Goal: Find specific page/section: Find specific page/section

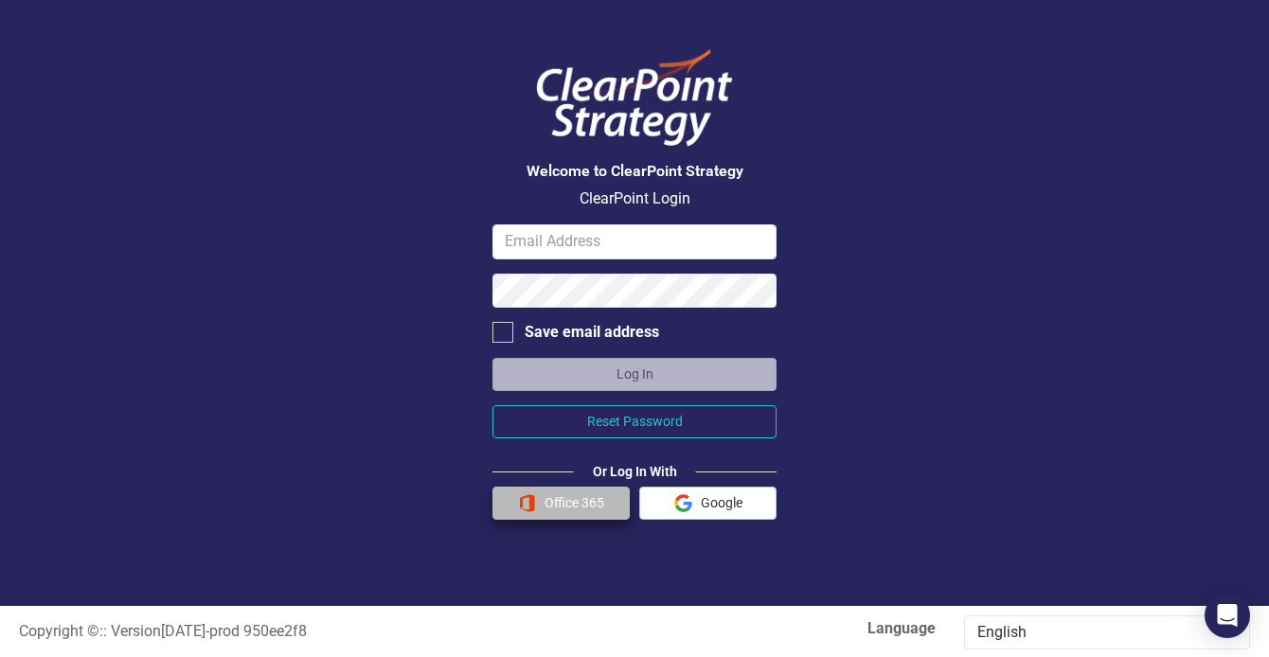
click at [543, 502] on button "Office 365" at bounding box center [560, 503] width 137 height 33
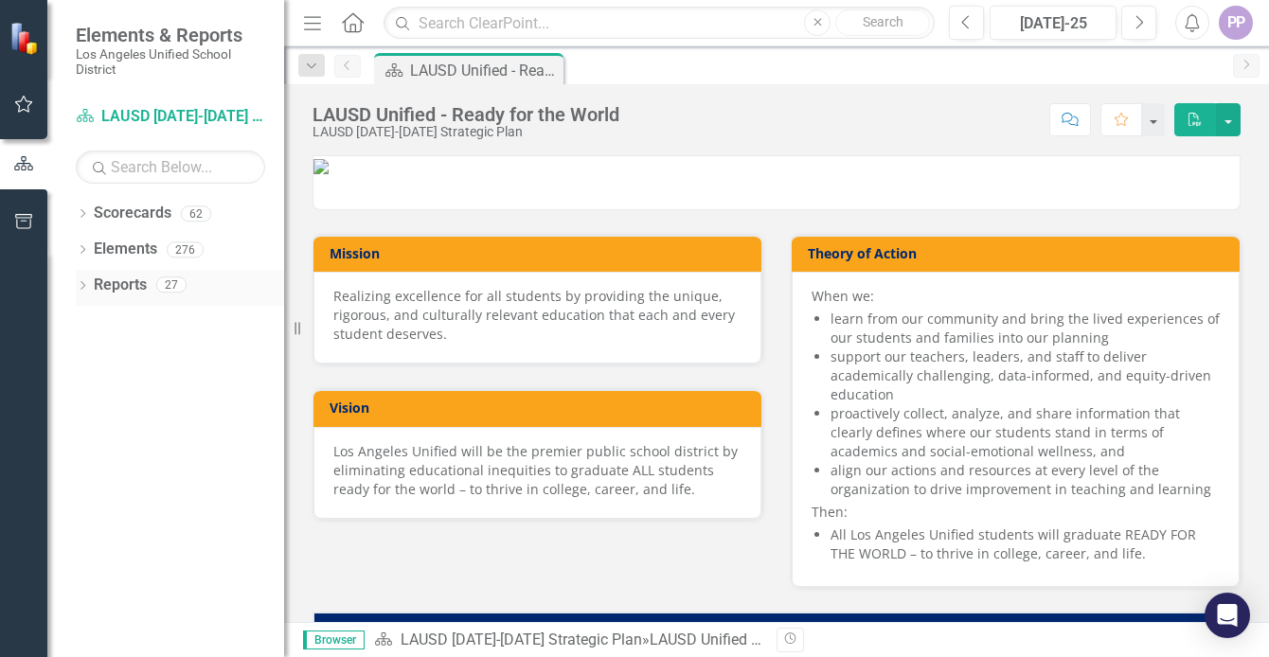
click at [127, 278] on link "Reports" at bounding box center [120, 286] width 53 height 22
click at [83, 281] on icon at bounding box center [82, 285] width 5 height 9
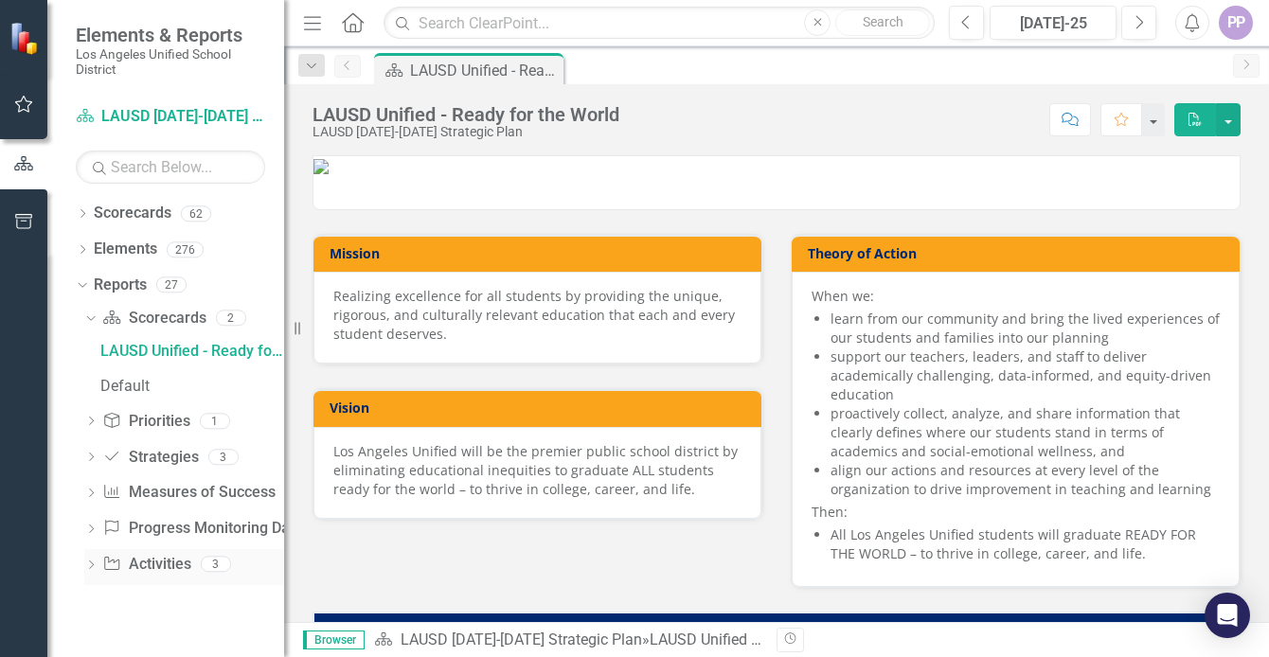
click at [165, 560] on link "Activity Activities" at bounding box center [146, 565] width 88 height 22
click at [82, 210] on icon "Dropdown" at bounding box center [82, 215] width 13 height 10
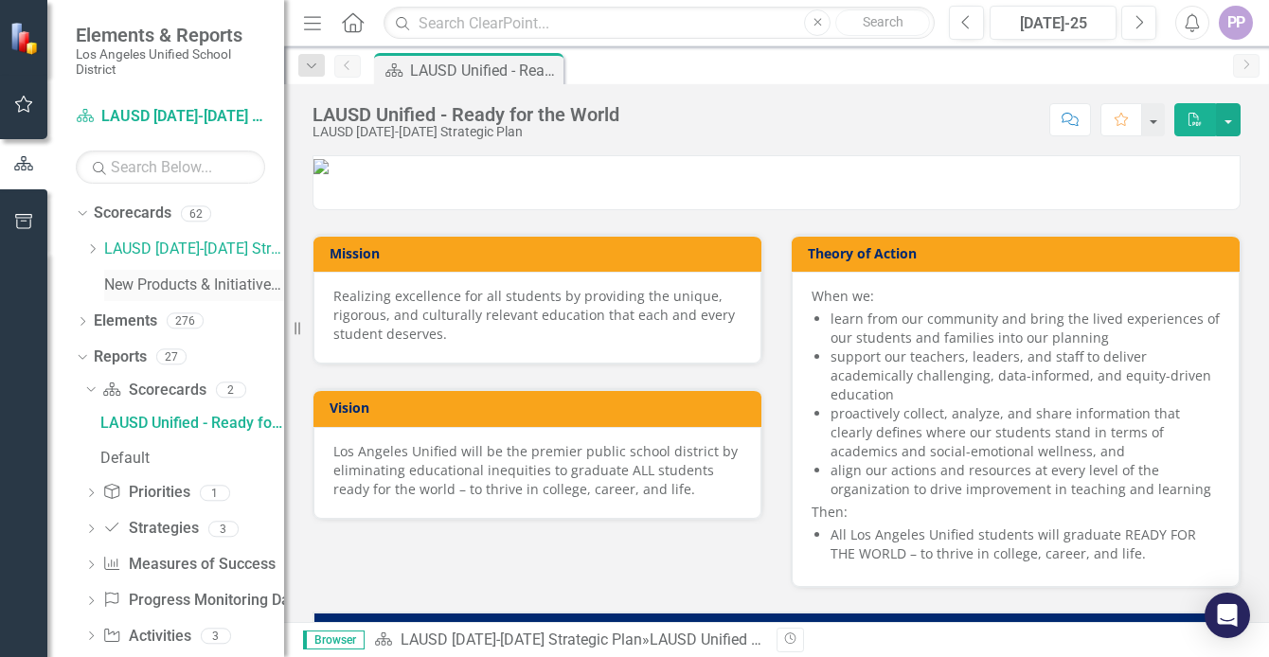
click at [146, 276] on link "New Products & Initiatives 2024-25" at bounding box center [194, 286] width 180 height 22
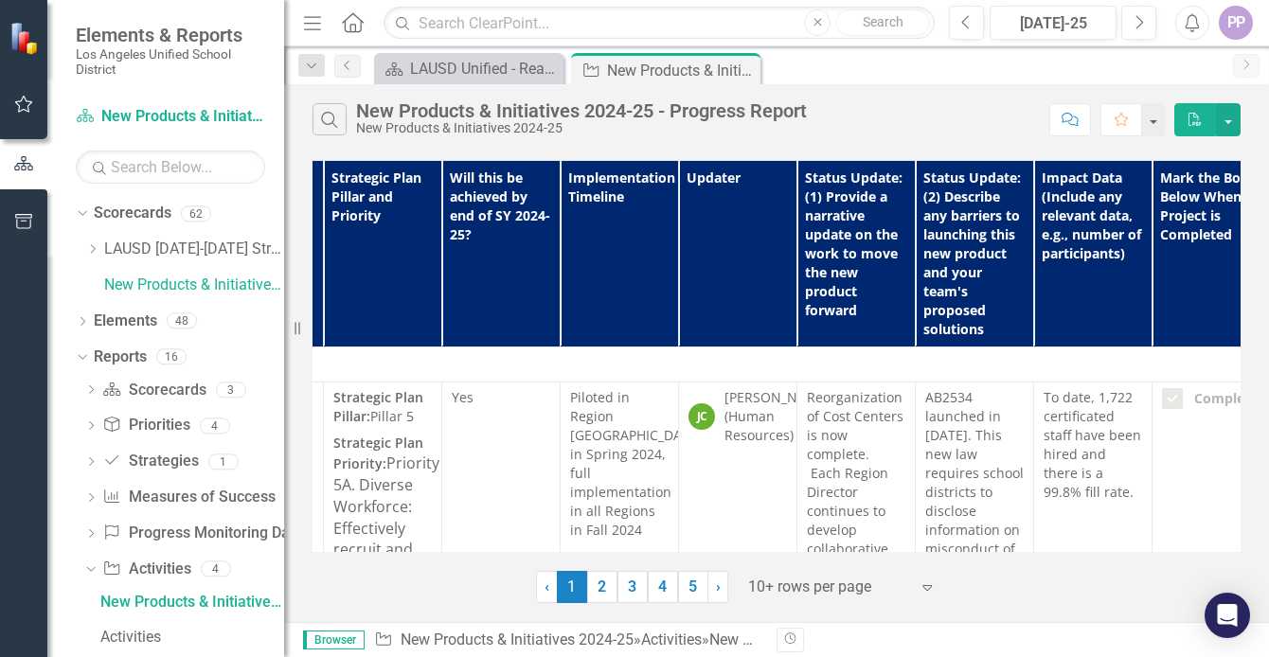
scroll to position [0, 626]
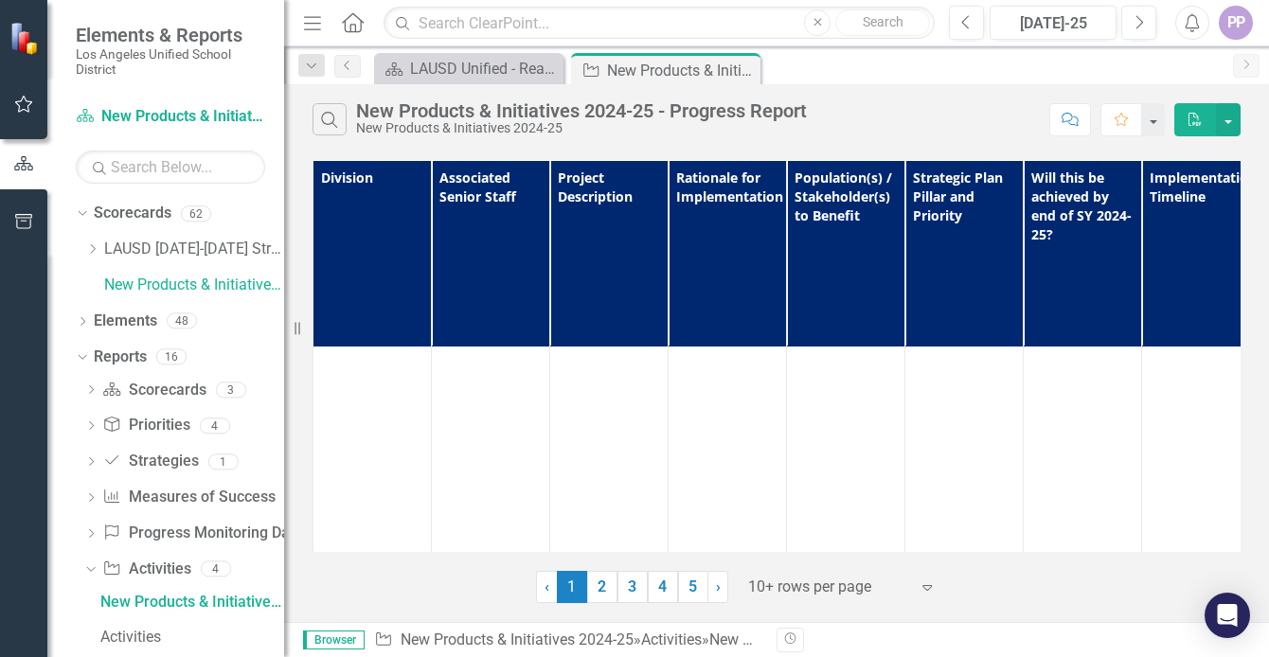
scroll to position [9048, 0]
click at [601, 578] on link "2" at bounding box center [602, 587] width 30 height 32
click at [629, 581] on link "3" at bounding box center [632, 587] width 30 height 32
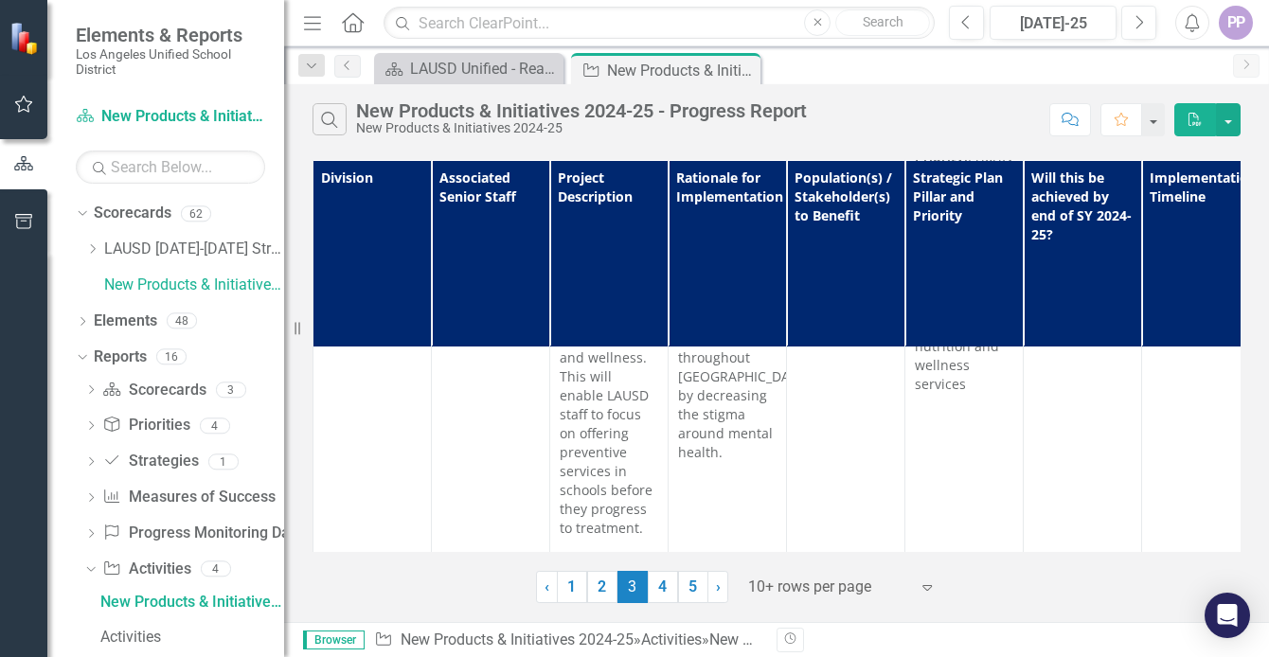
scroll to position [7238, 0]
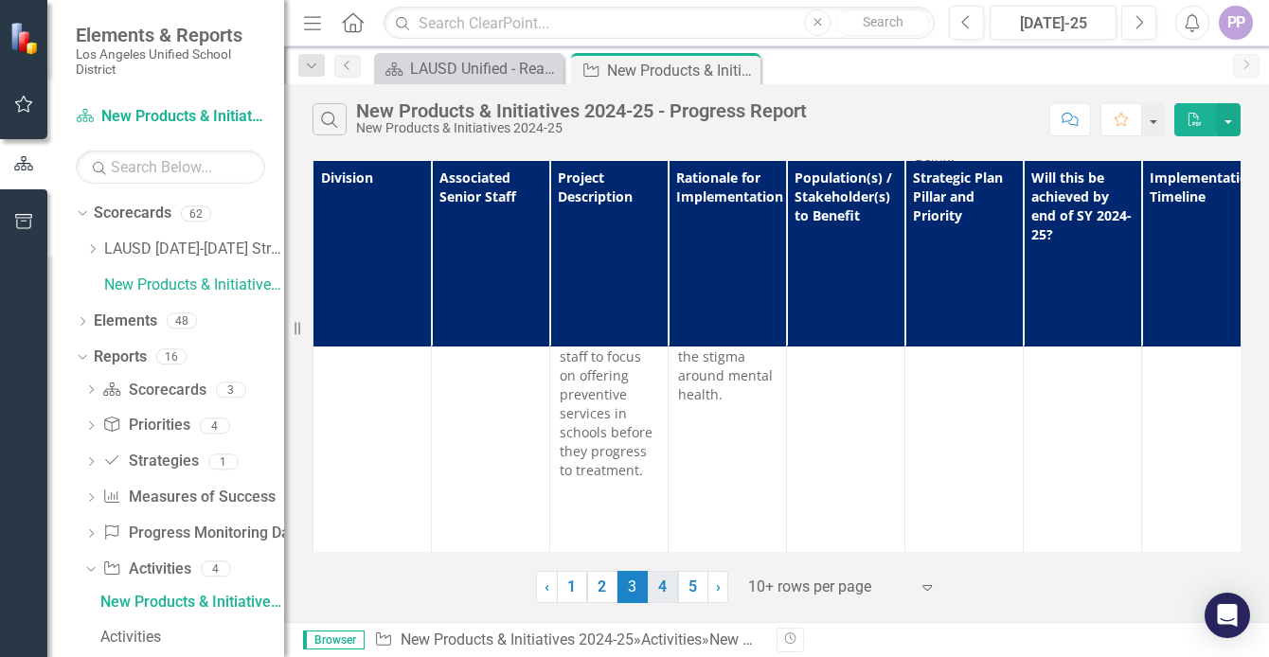
click at [664, 590] on link "4" at bounding box center [663, 587] width 30 height 32
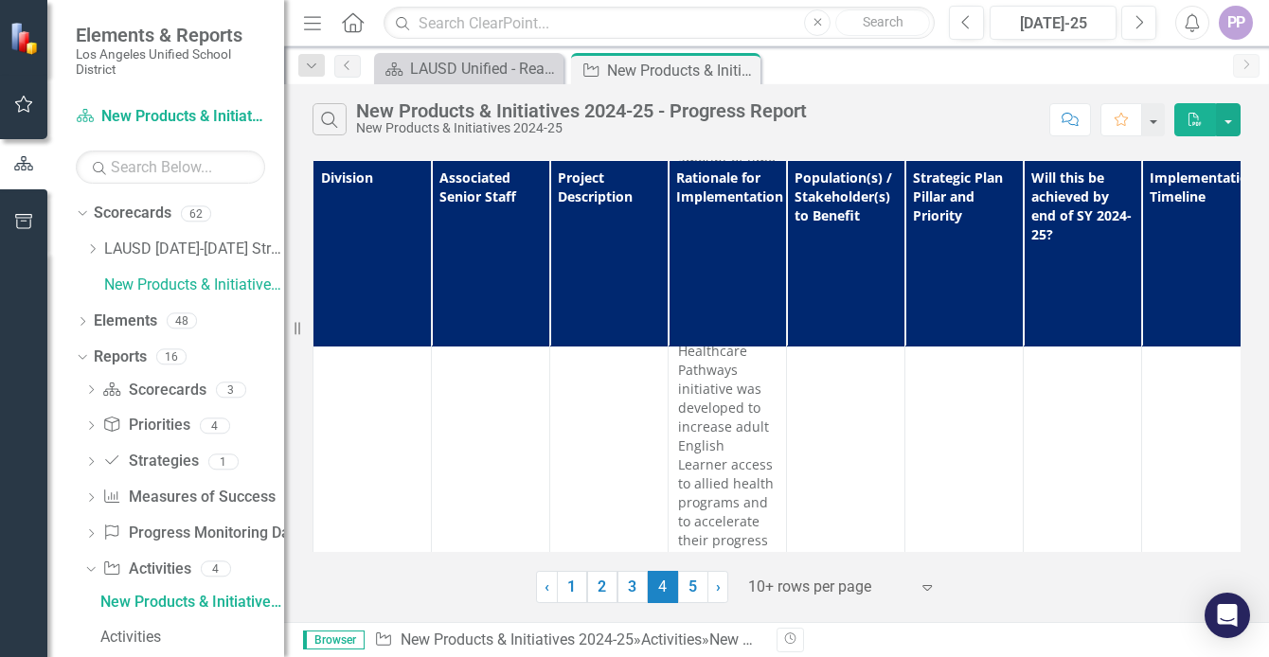
scroll to position [6193, 0]
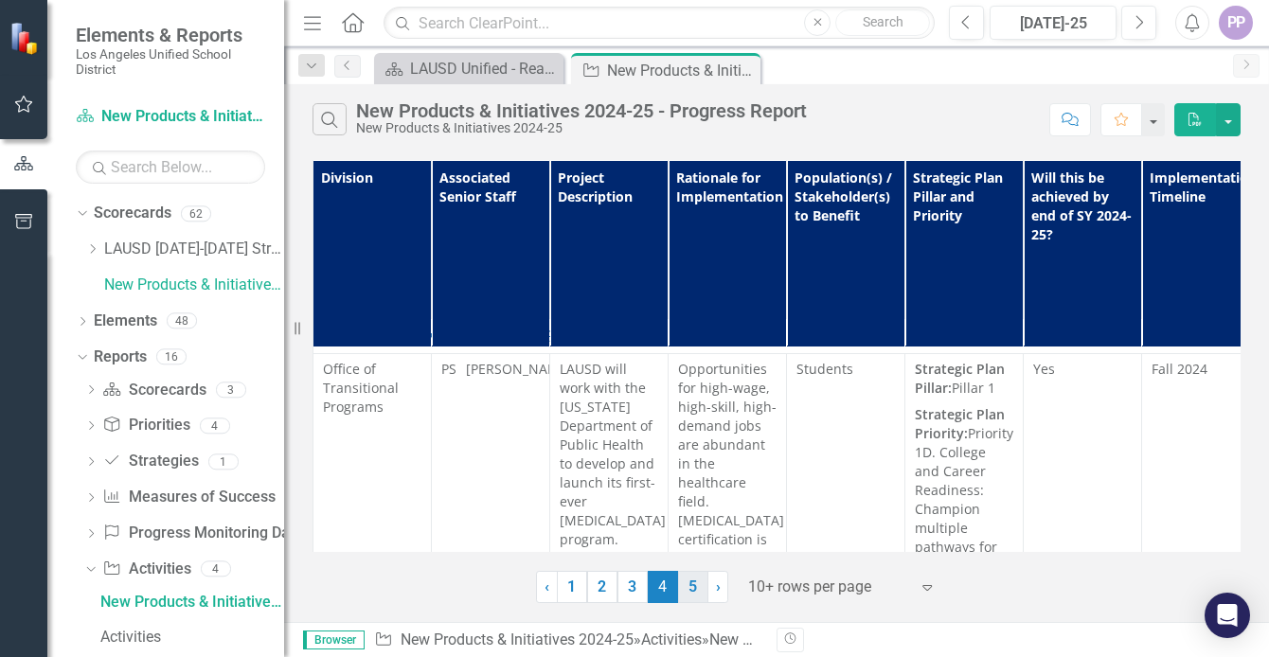
click at [689, 584] on link "5" at bounding box center [693, 587] width 30 height 32
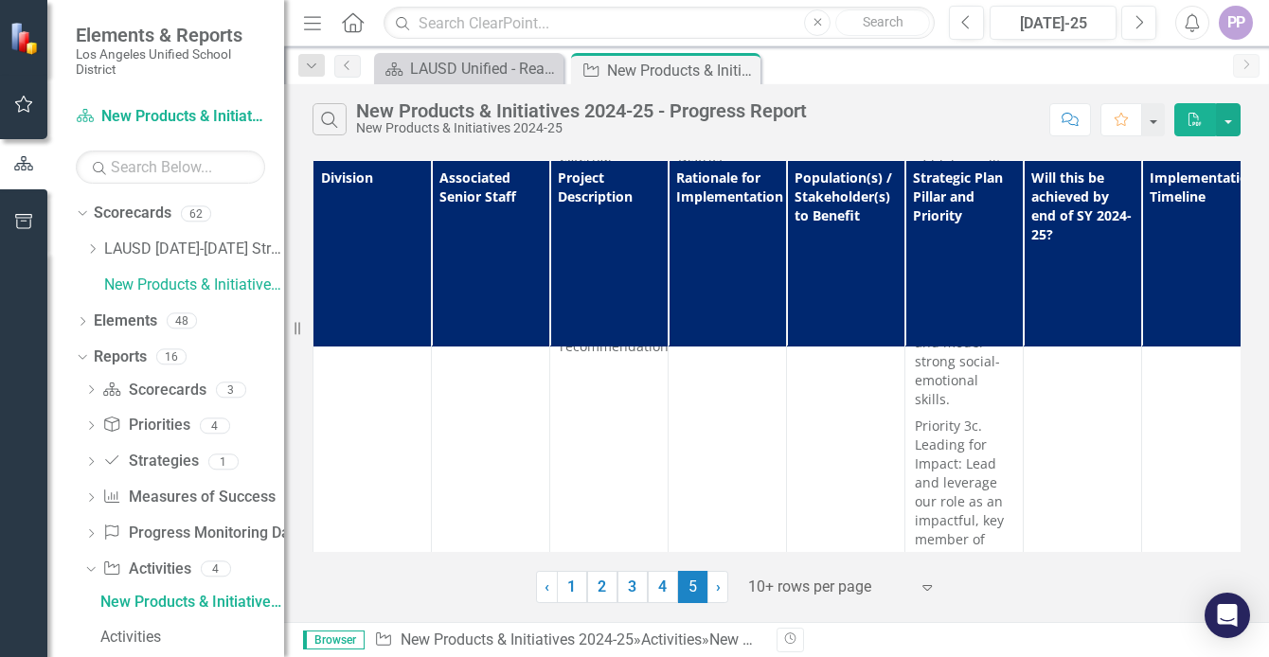
scroll to position [5191, 0]
click at [720, 585] on link "› Next" at bounding box center [717, 587] width 21 height 32
click at [718, 583] on span "›" at bounding box center [718, 587] width 5 height 18
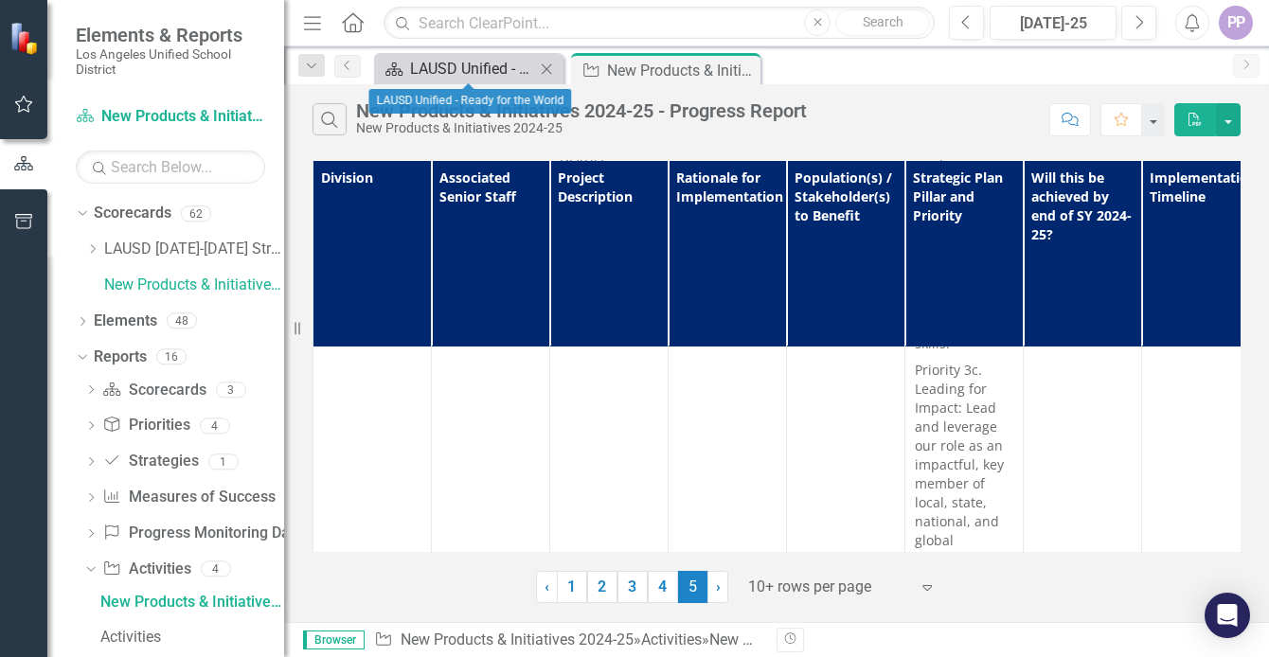
click at [503, 71] on div "LAUSD Unified - Ready for the World" at bounding box center [472, 69] width 125 height 24
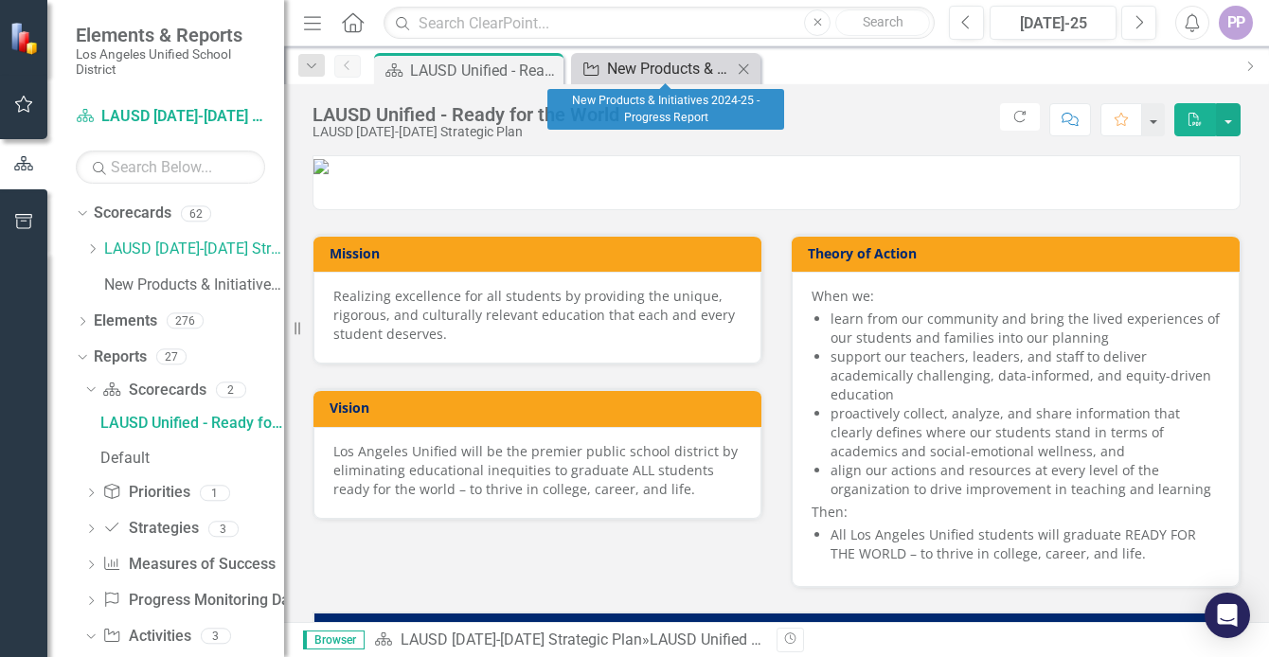
click at [668, 66] on div "New Products & Initiatives 2024-25 - Progress Report" at bounding box center [669, 69] width 125 height 24
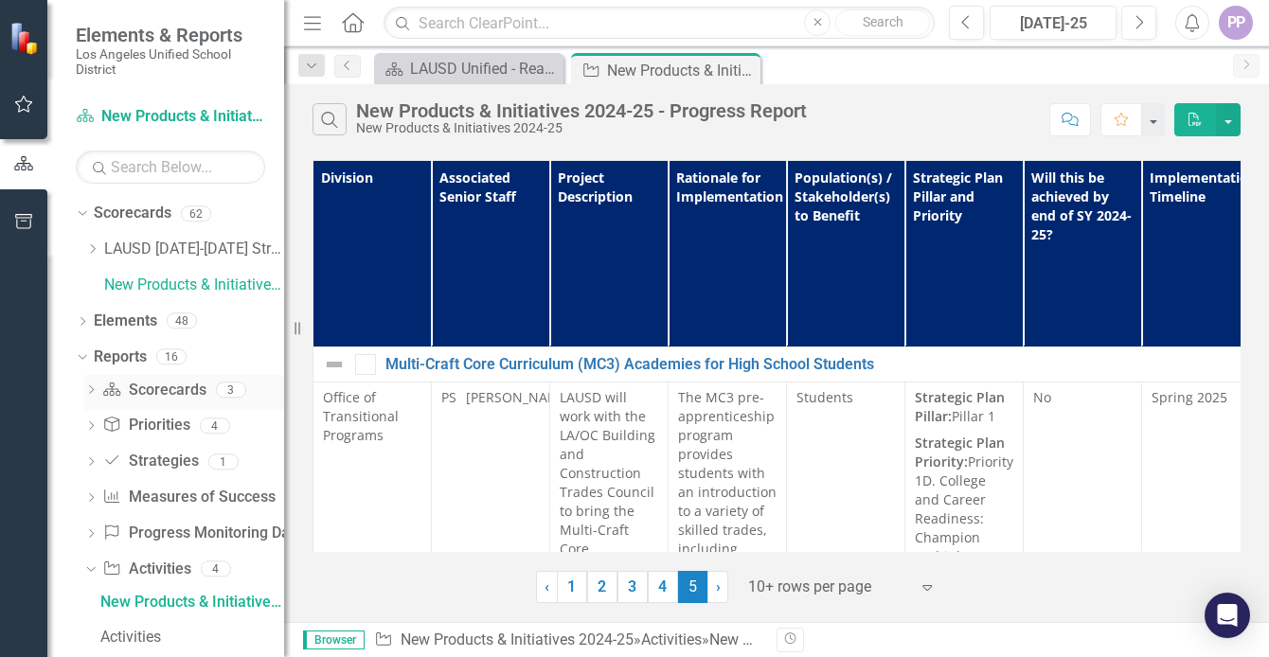
click at [93, 386] on icon "Dropdown" at bounding box center [90, 391] width 13 height 10
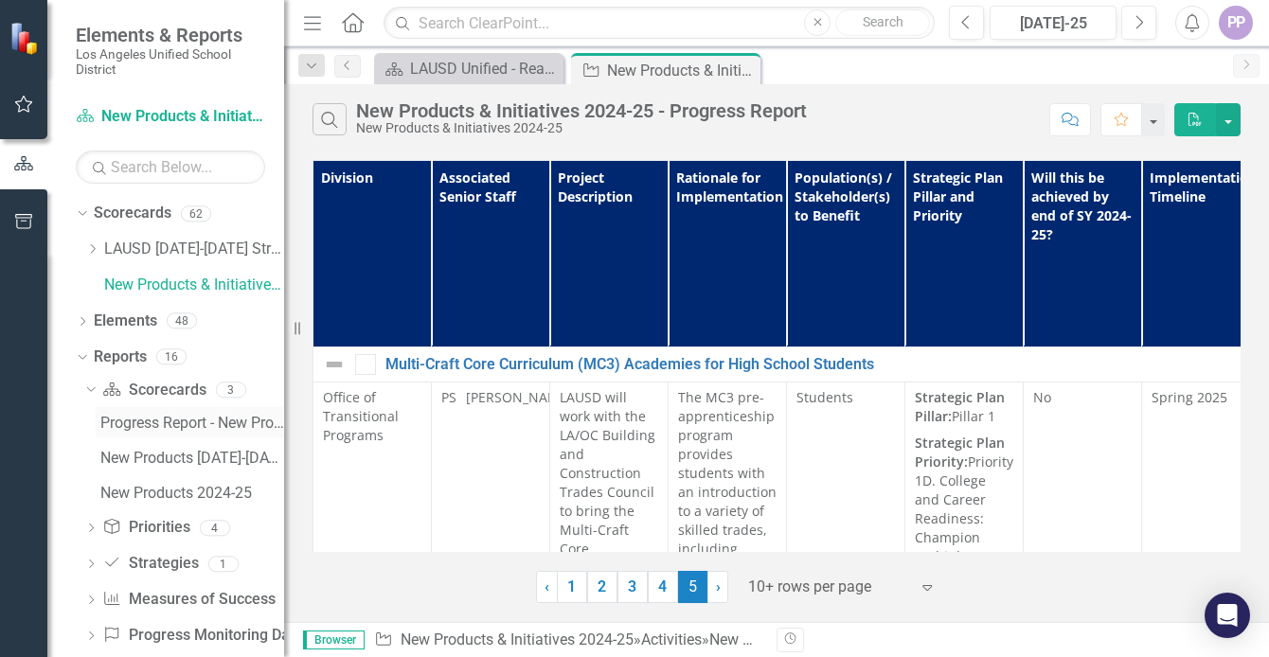
click at [170, 415] on div "Progress Report - New Products 2024-25 (Activities)" at bounding box center [192, 423] width 184 height 17
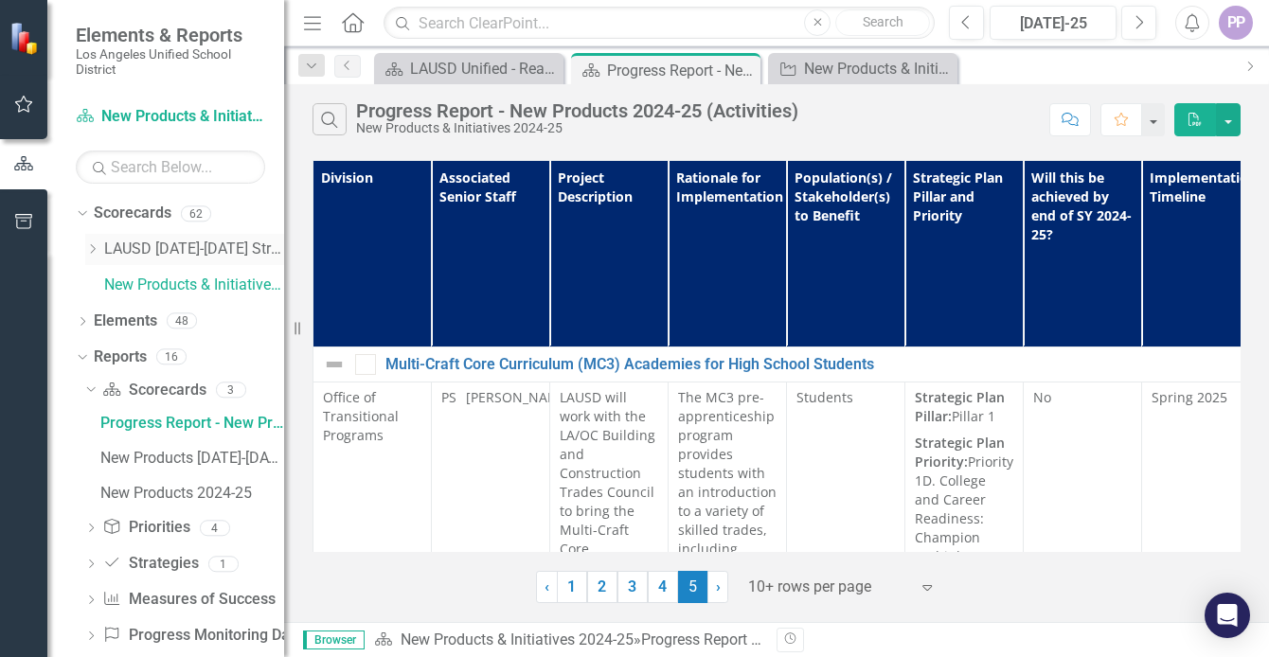
click at [148, 240] on link "LAUSD [DATE]-[DATE] Strategic Plan" at bounding box center [194, 250] width 180 height 22
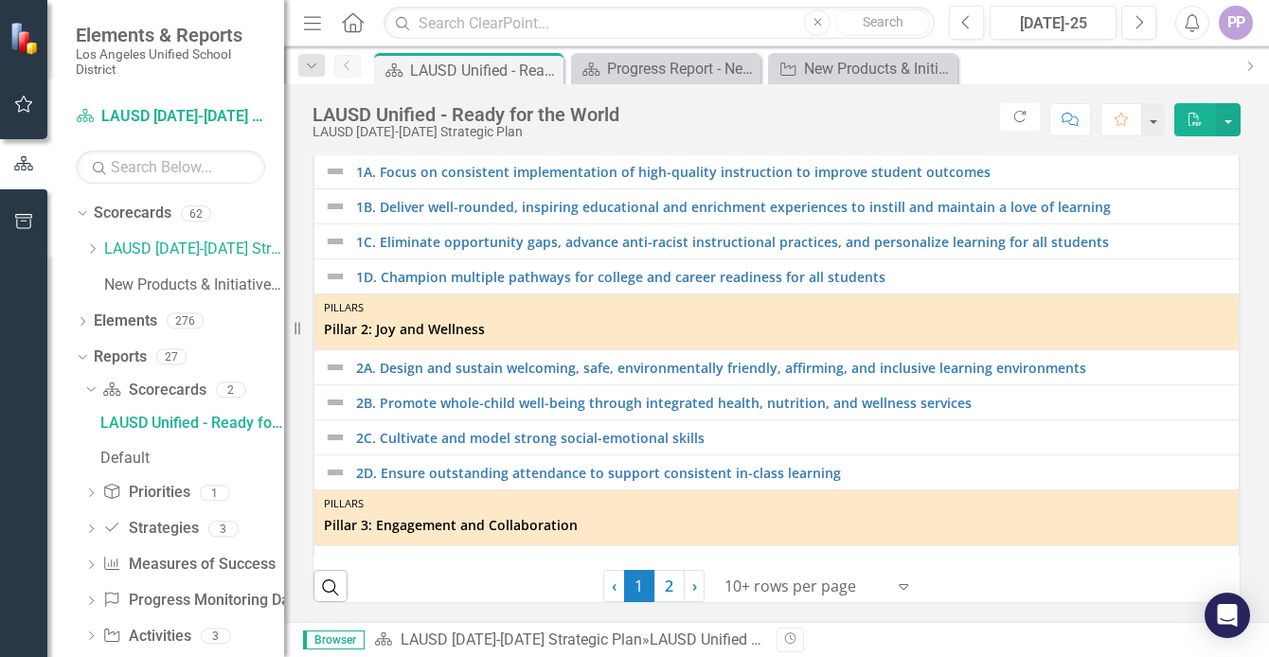
scroll to position [762, 0]
click at [368, 365] on link "2A. Design and sustain welcoming, safe, environmentally friendly, affirming, an…" at bounding box center [792, 368] width 873 height 14
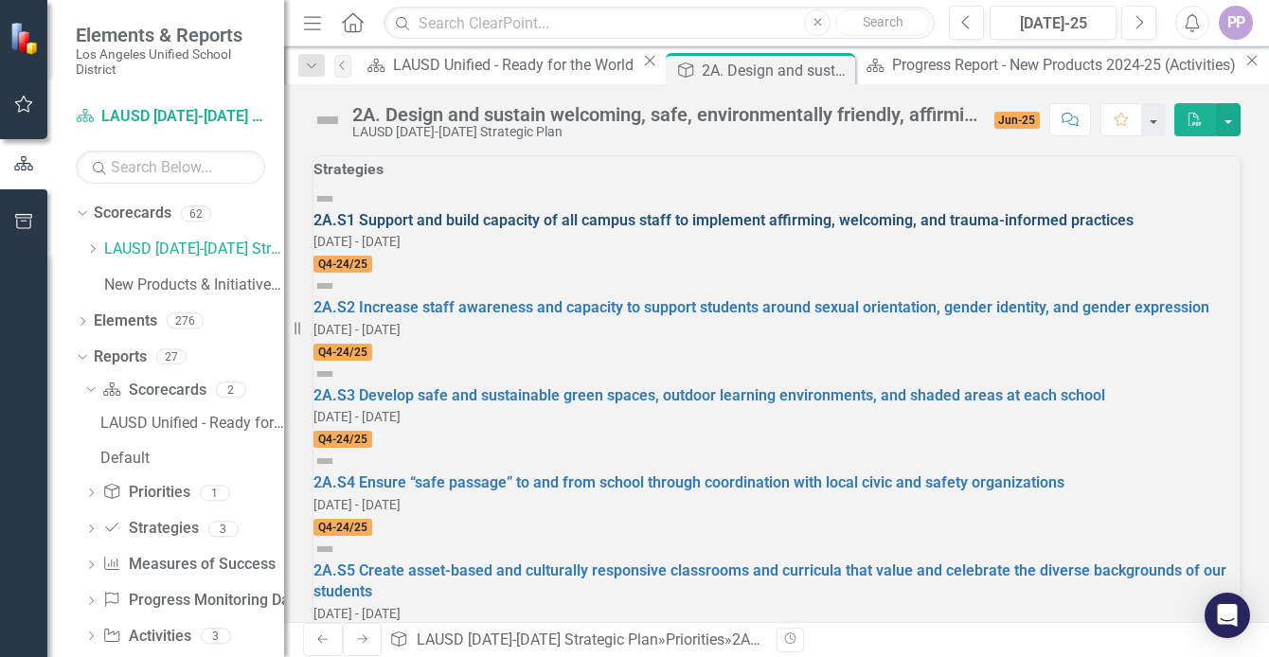
click at [918, 225] on link "2A.S1 Support and build capacity of all campus staff to implement affirming, we…" at bounding box center [723, 220] width 820 height 18
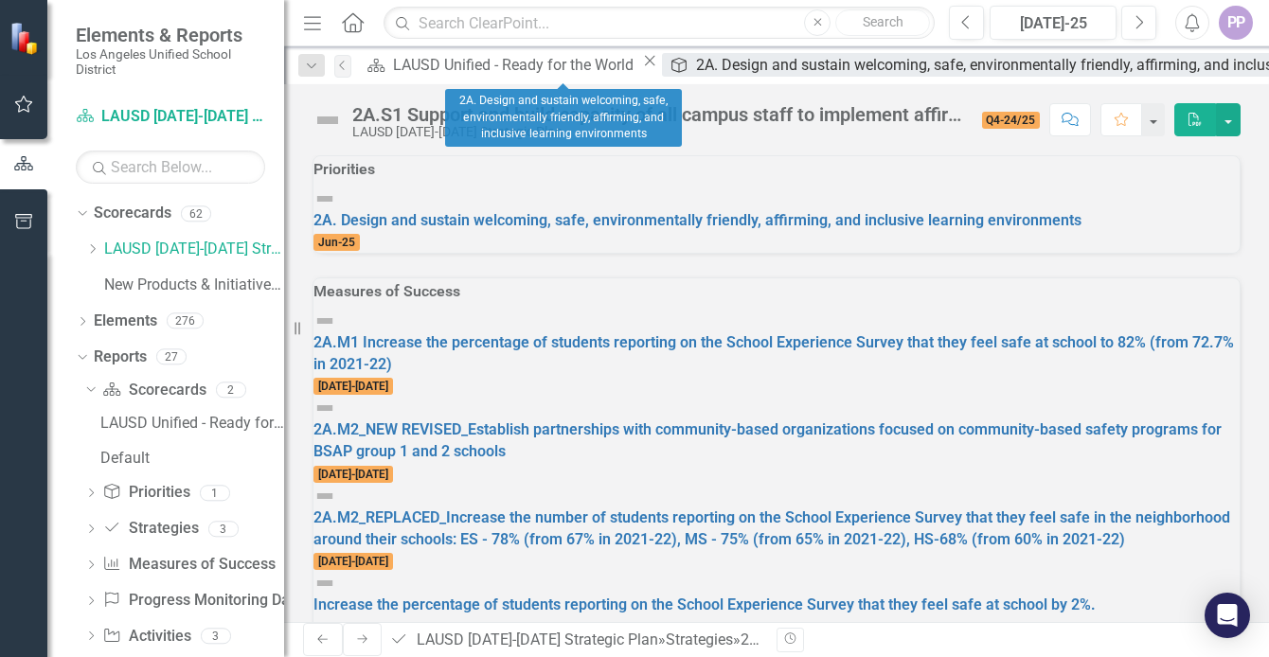
click at [696, 60] on div "2A. Design and sustain welcoming, safe, environmentally friendly, affirming, an…" at bounding box center [1072, 65] width 752 height 24
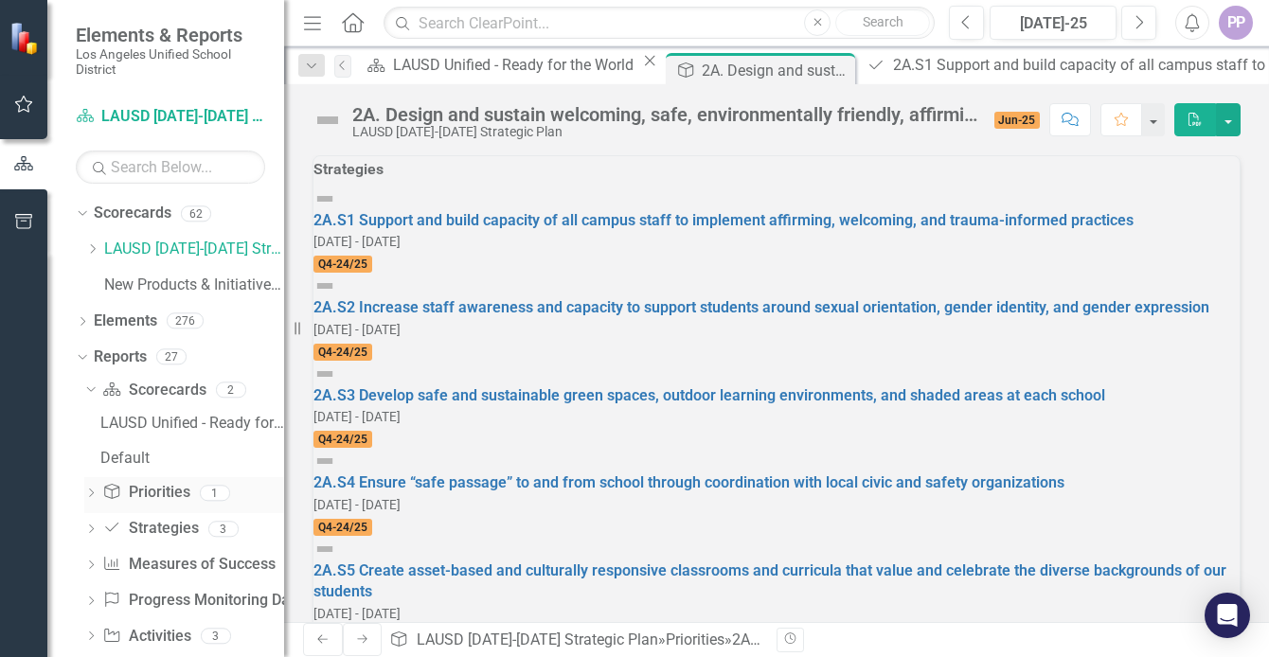
click at [144, 483] on link "Priority Priorities" at bounding box center [145, 493] width 87 height 22
click at [200, 208] on div "62" at bounding box center [196, 213] width 30 height 16
click at [146, 205] on link "Scorecards" at bounding box center [133, 214] width 78 height 22
click at [151, 245] on link "LAUSD [DATE]-[DATE] Strategic Plan" at bounding box center [194, 250] width 180 height 22
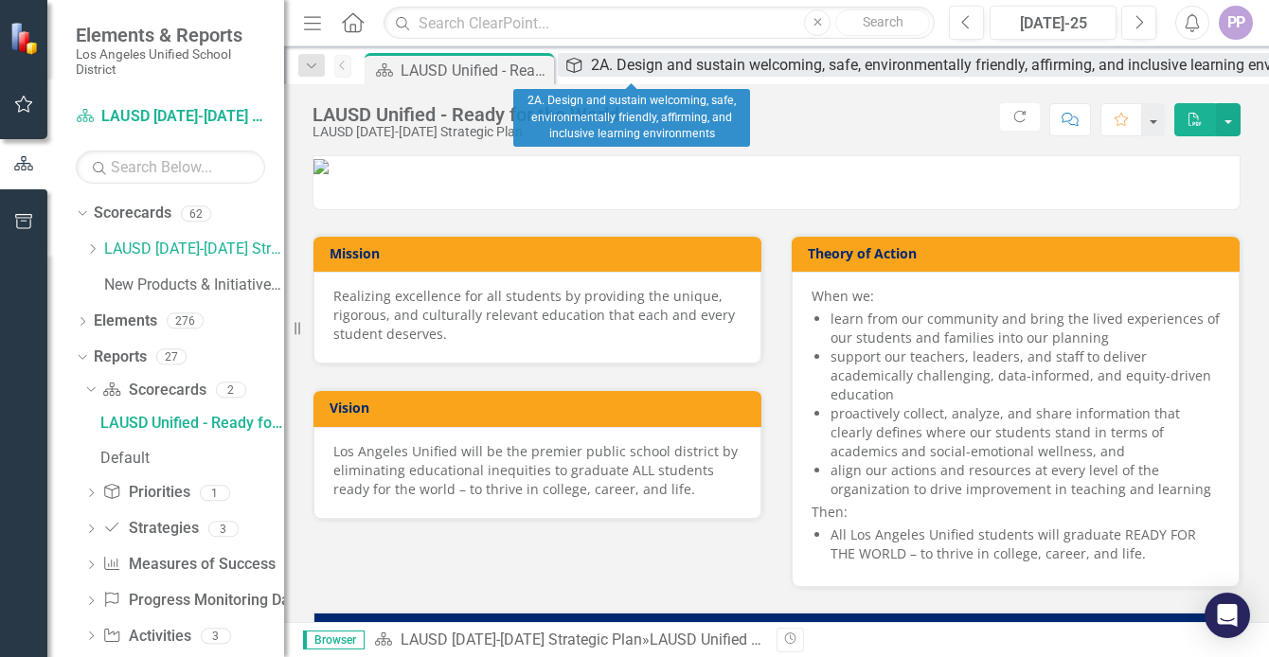
click at [650, 63] on div "2A. Design and sustain welcoming, safe, environmentally friendly, affirming, an…" at bounding box center [967, 65] width 752 height 24
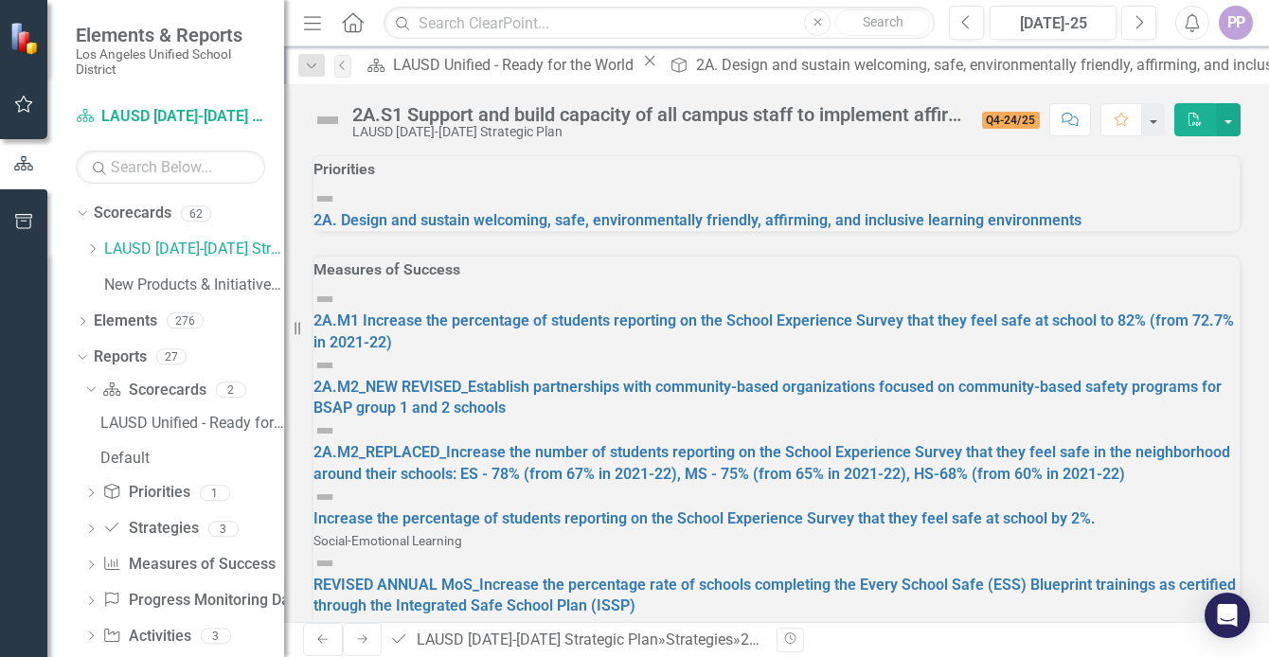
checkbox input "true"
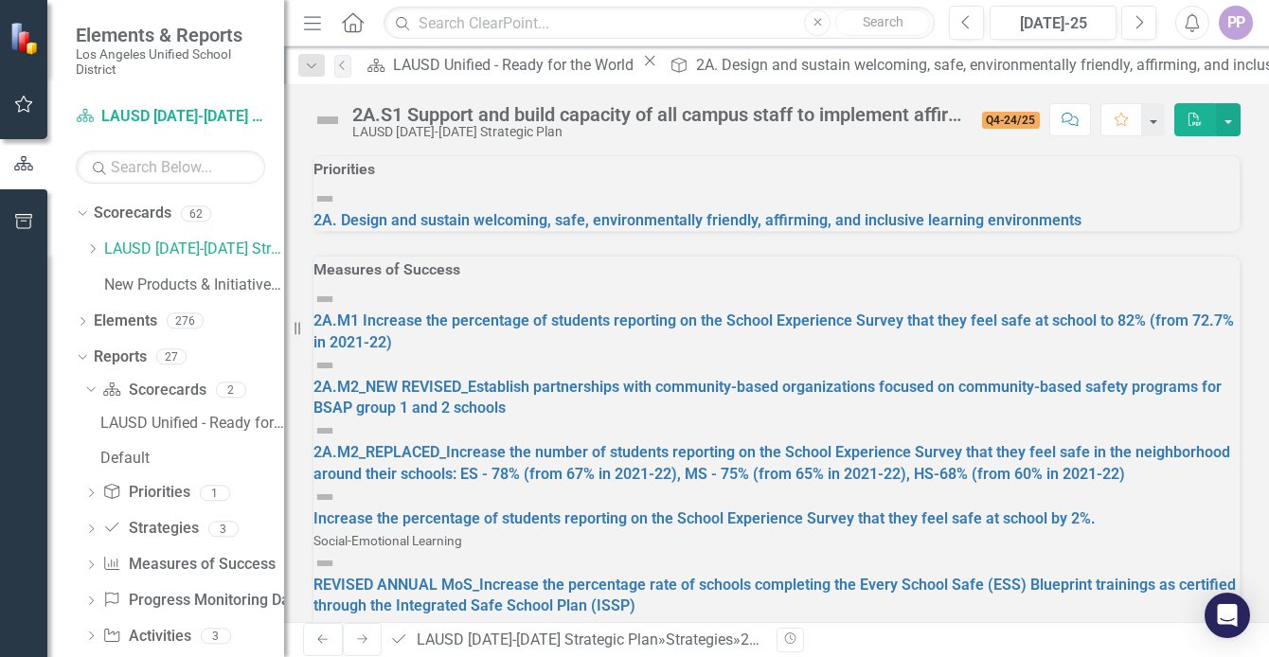
checkbox input "true"
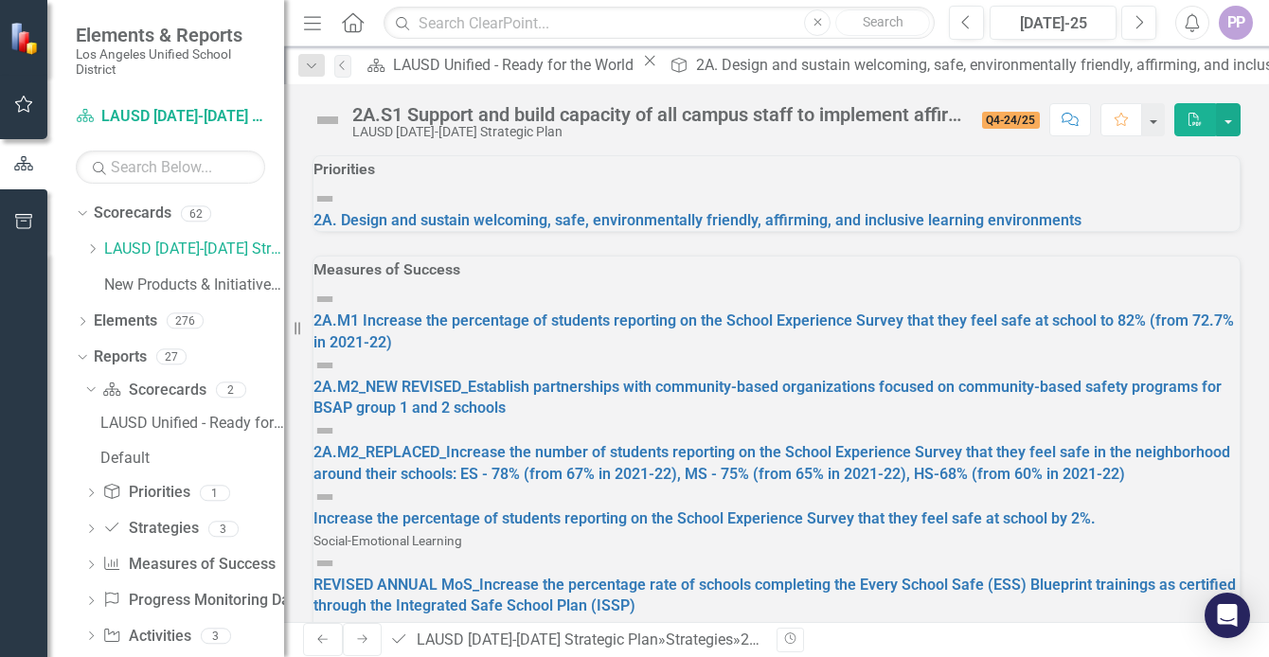
checkbox input "true"
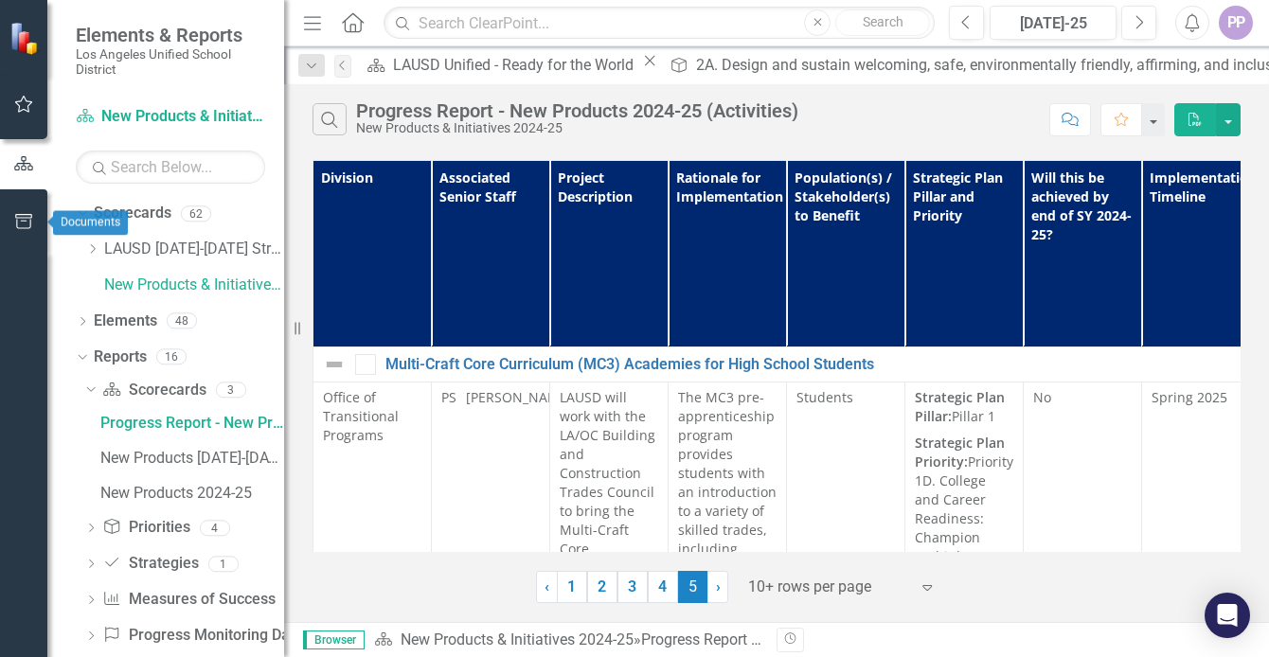
click at [27, 214] on icon "button" at bounding box center [24, 221] width 20 height 15
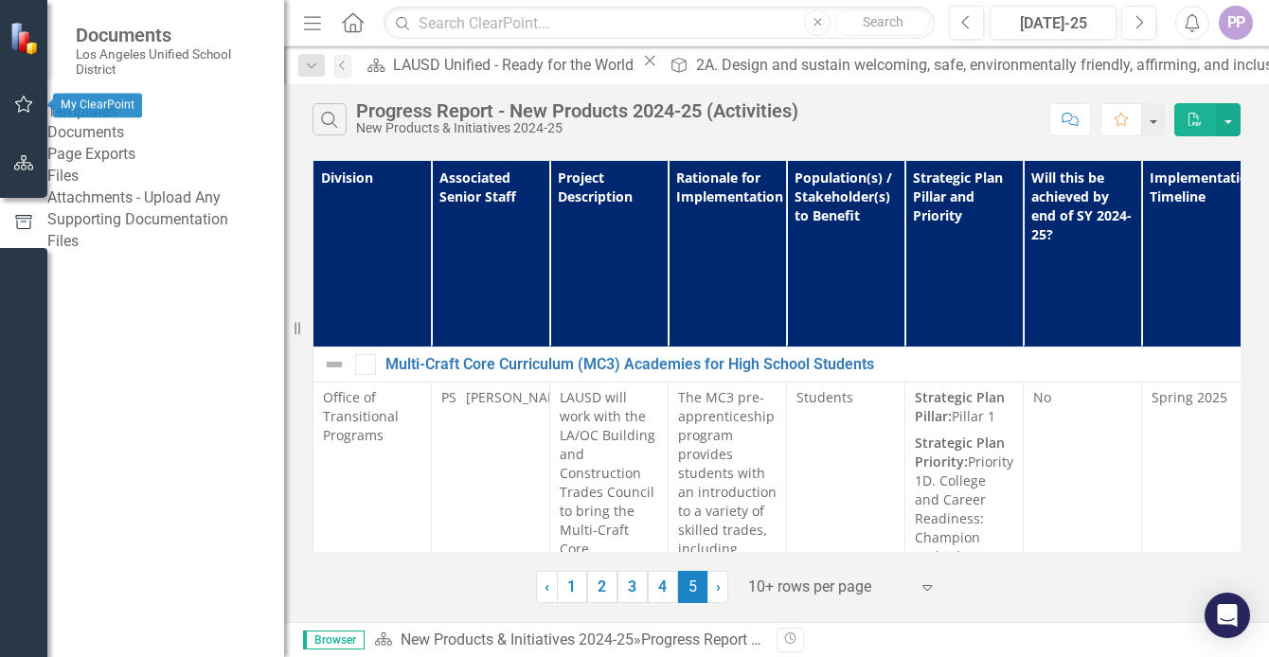
click at [23, 98] on icon "button" at bounding box center [24, 104] width 18 height 17
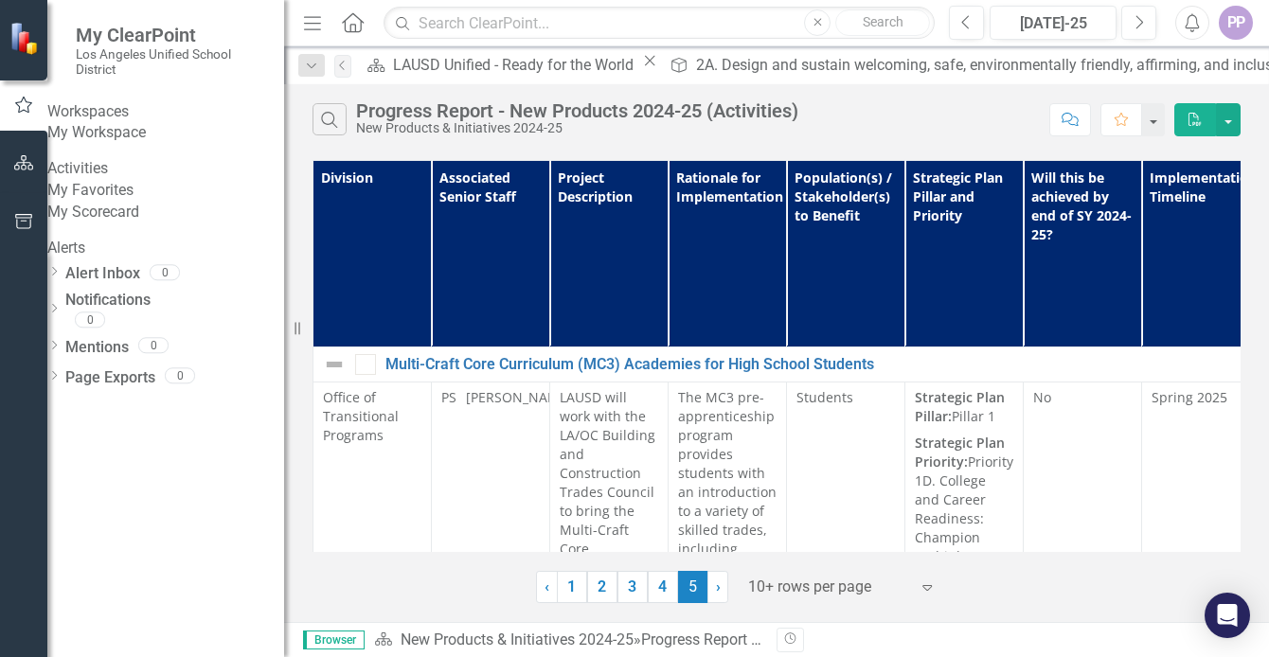
click at [156, 144] on link "My Workspace" at bounding box center [165, 133] width 237 height 22
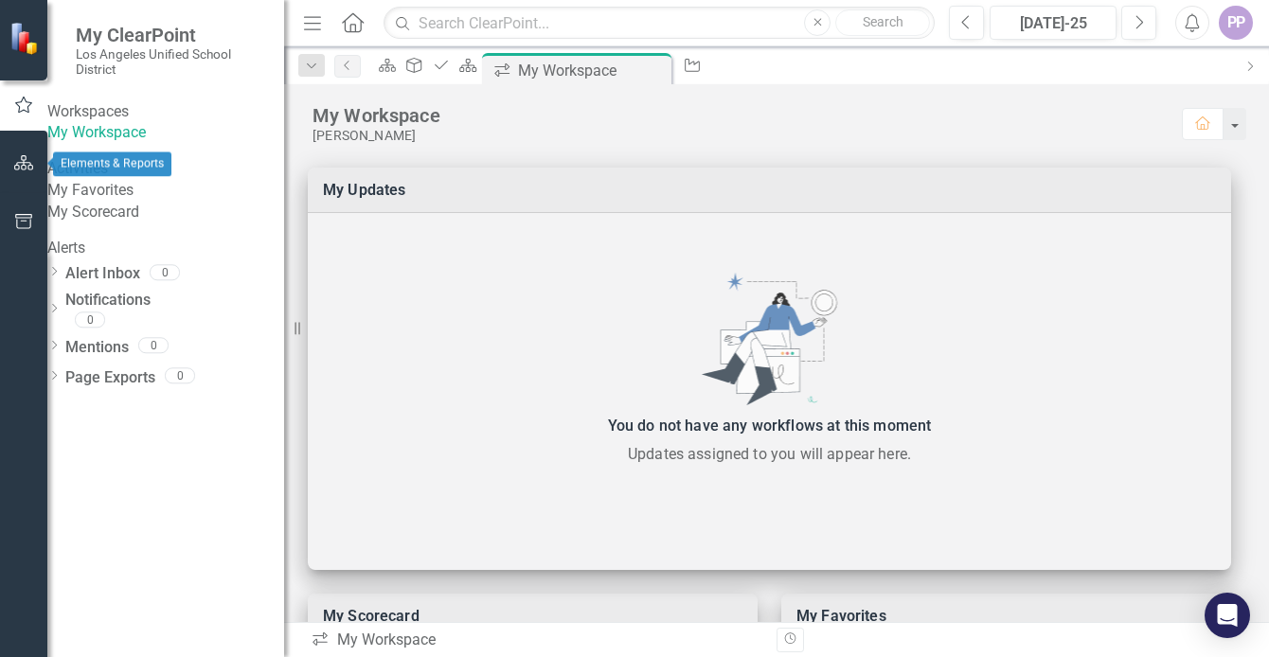
click at [24, 161] on icon "button" at bounding box center [24, 162] width 20 height 15
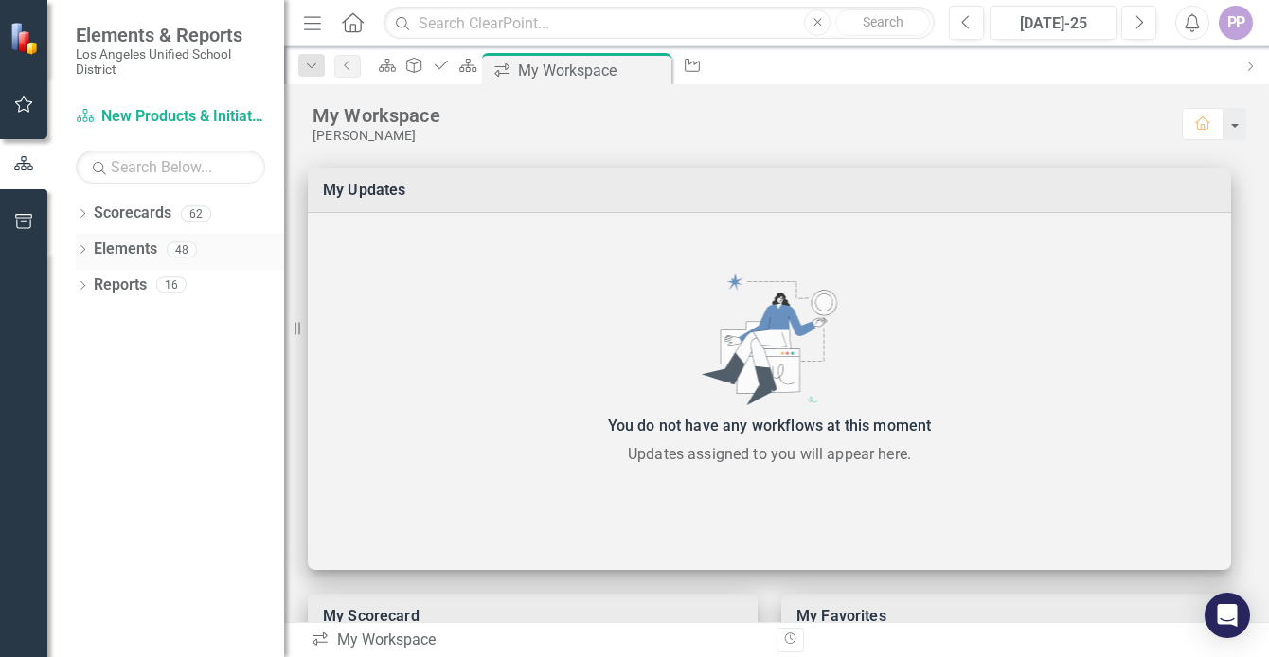
click at [115, 243] on link "Elements" at bounding box center [125, 250] width 63 height 22
click at [189, 247] on div "48" at bounding box center [182, 249] width 30 height 16
click at [117, 281] on link "Reports" at bounding box center [120, 286] width 53 height 22
click at [139, 116] on link "Scorecard New Products & Initiatives 2024-25" at bounding box center [170, 117] width 189 height 22
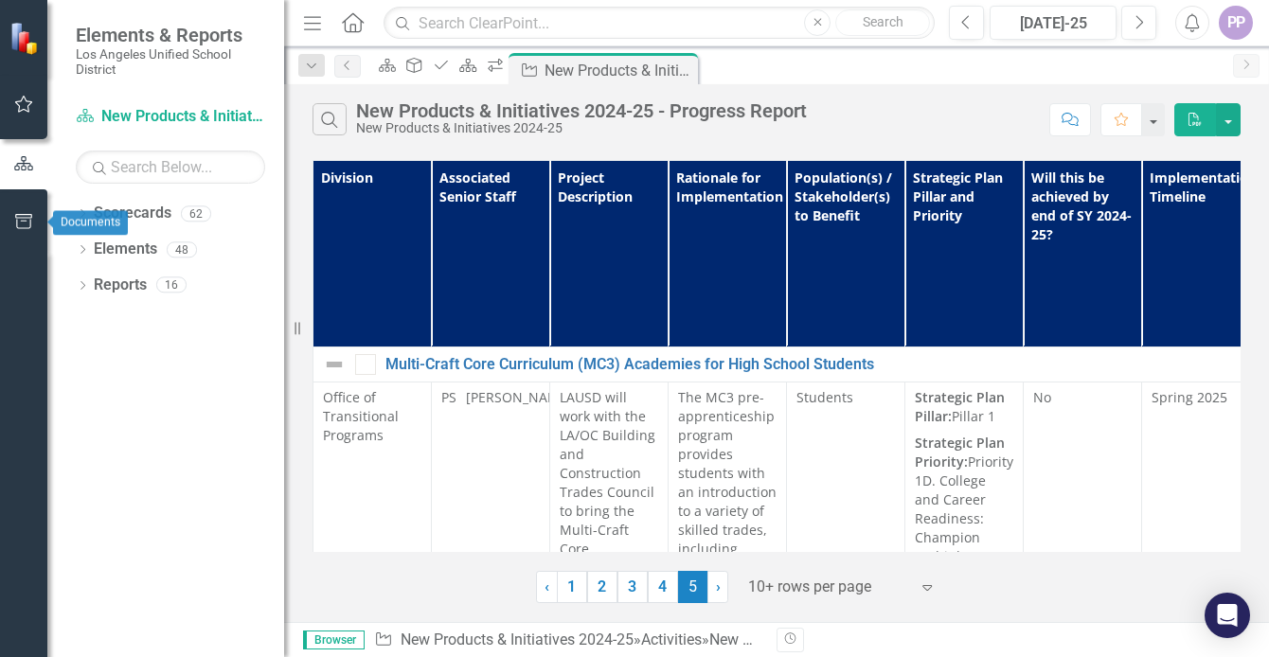
click at [25, 219] on icon "button" at bounding box center [23, 221] width 17 height 15
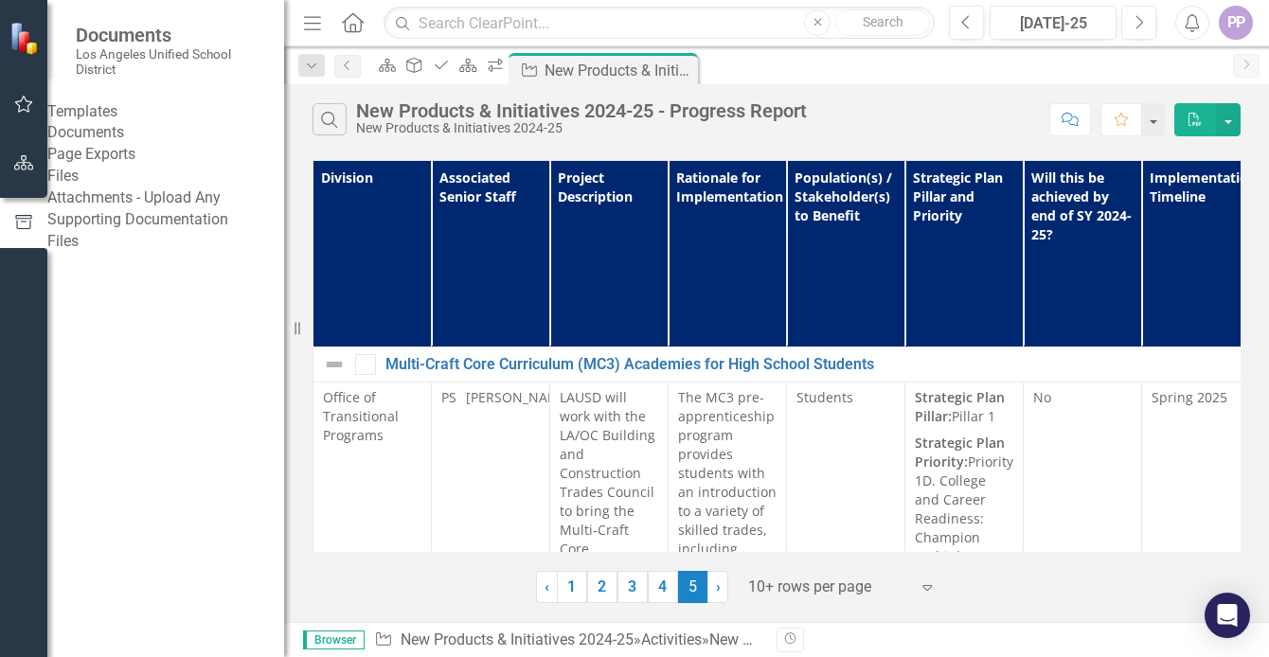
click at [133, 231] on link "Attachments - Upload Any Supporting Documentation" at bounding box center [165, 209] width 237 height 44
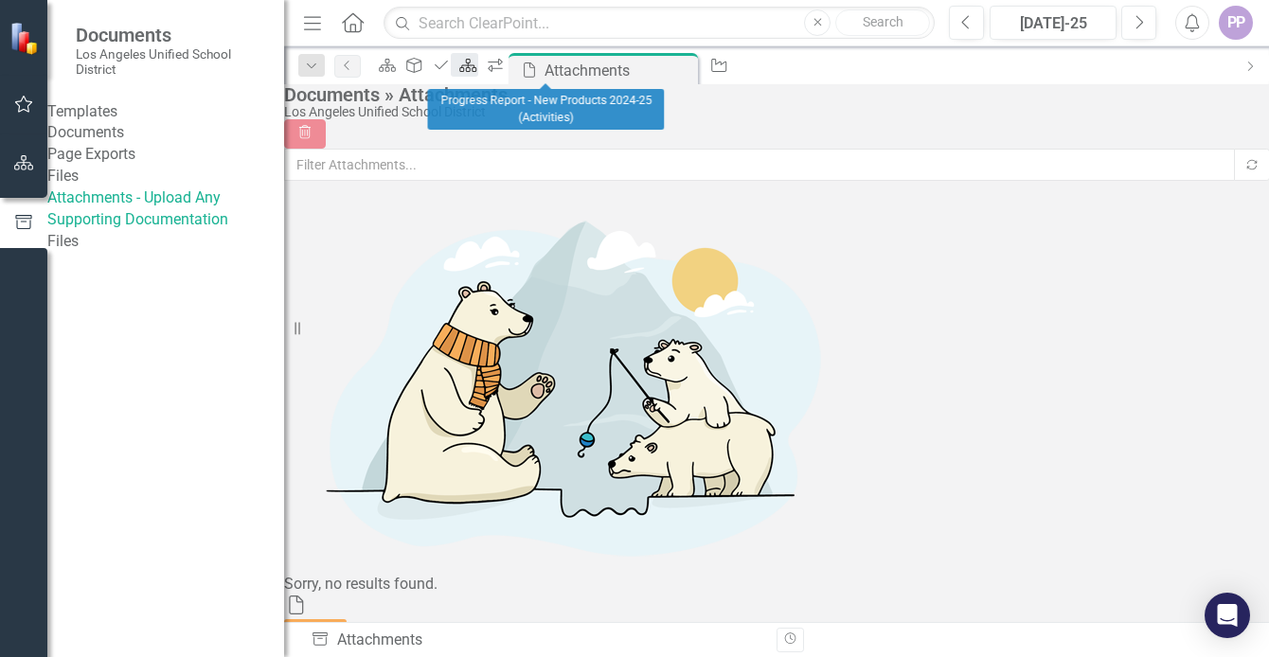
click at [477, 68] on icon "Scorecard" at bounding box center [467, 65] width 19 height 15
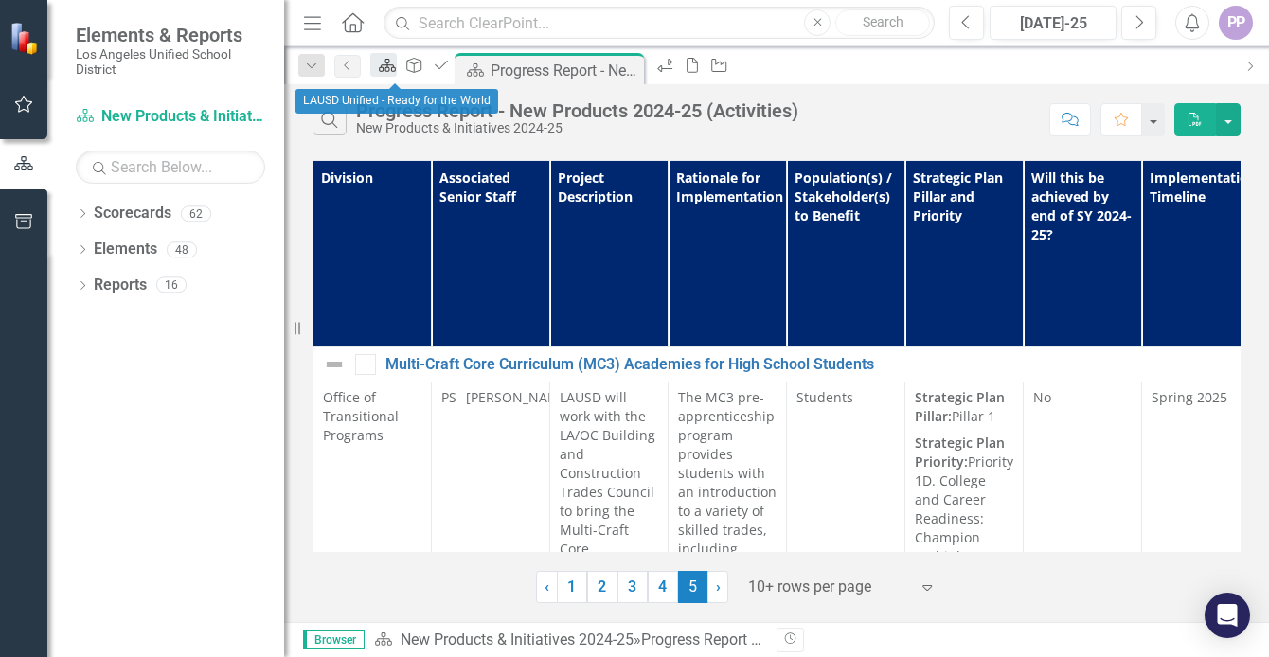
click at [390, 65] on icon "Scorecard" at bounding box center [387, 65] width 19 height 15
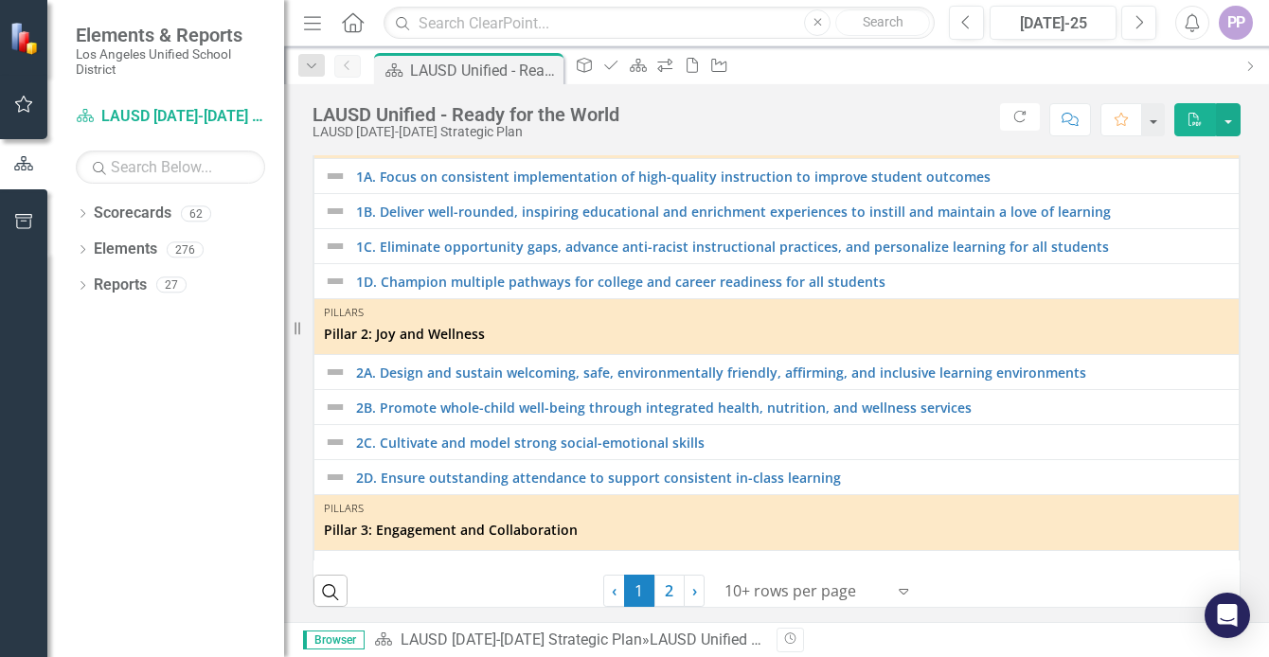
scroll to position [548, 0]
